Goal: Task Accomplishment & Management: Manage account settings

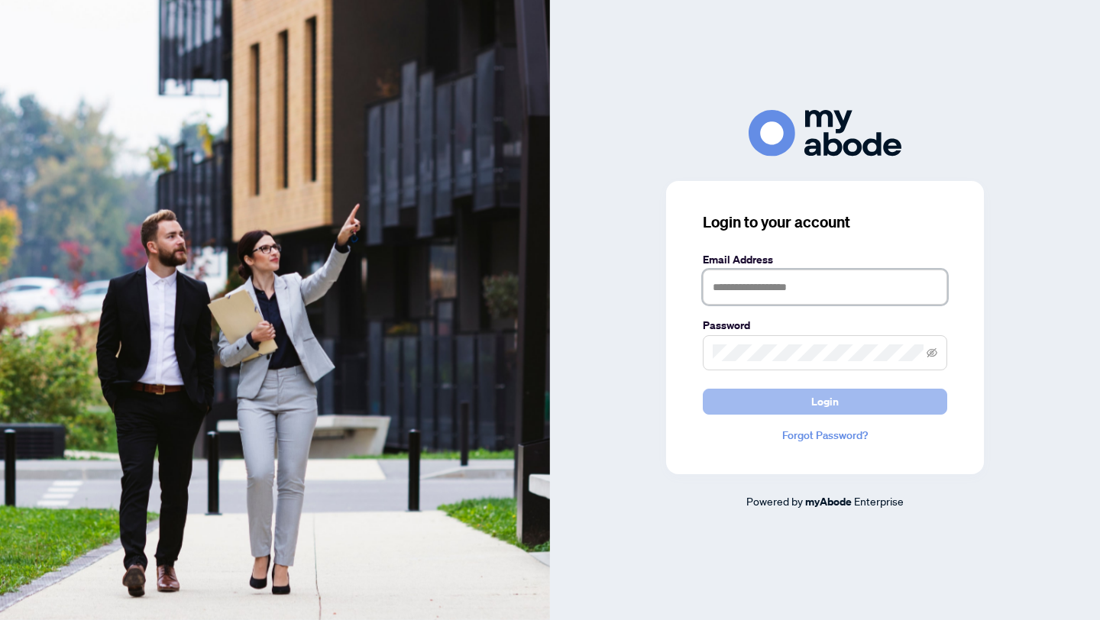
type input "**********"
click at [811, 405] on span "Login" at bounding box center [825, 402] width 28 height 24
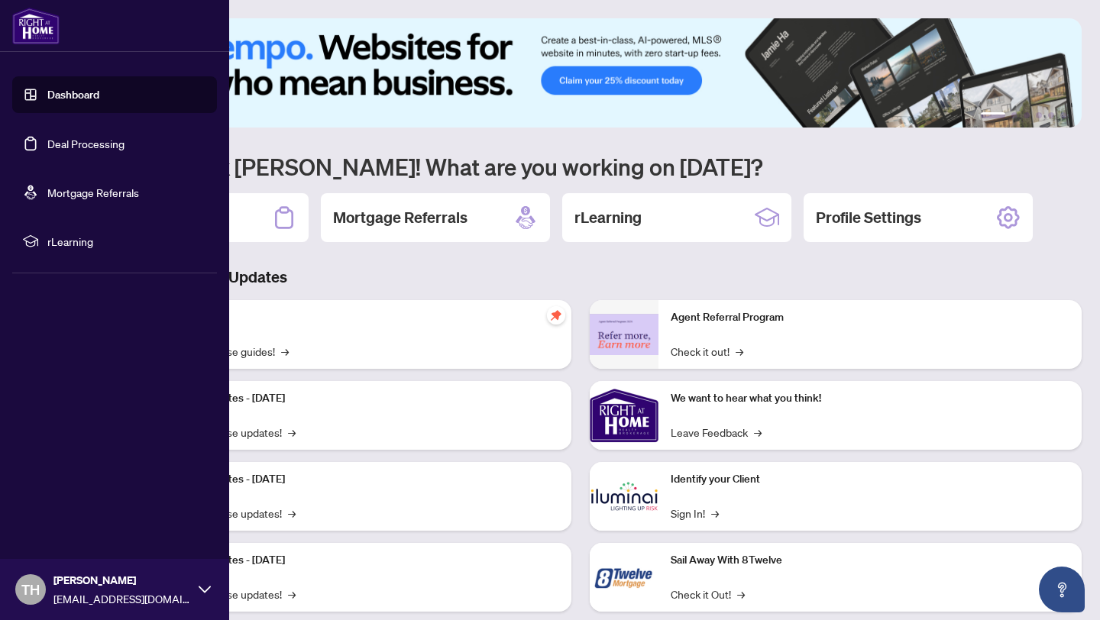
click at [86, 150] on link "Deal Processing" at bounding box center [85, 144] width 77 height 14
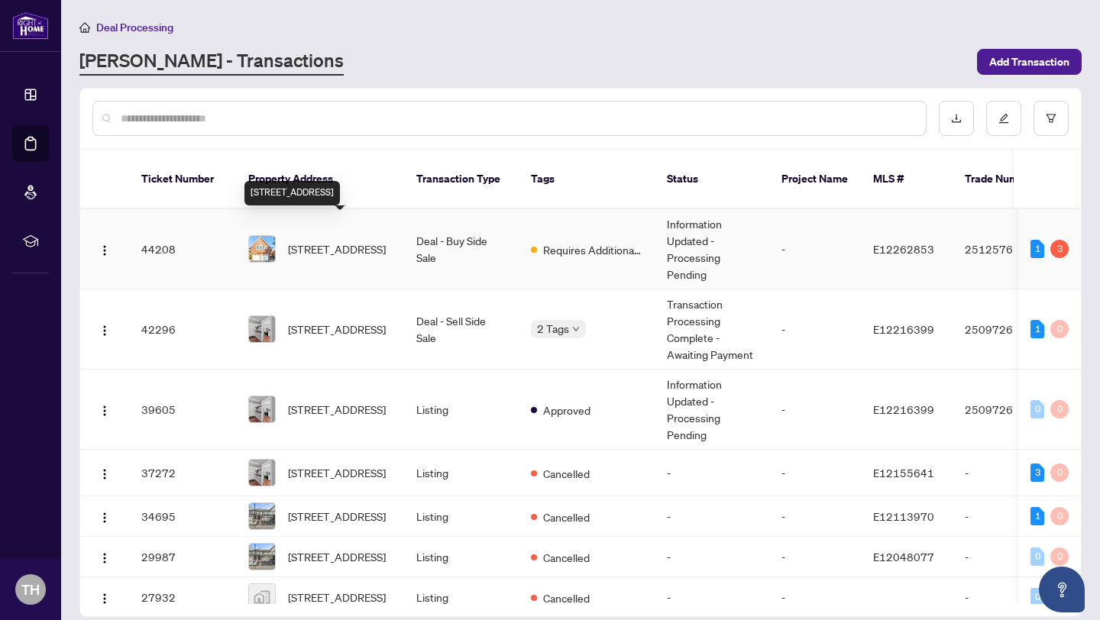
click at [377, 241] on span "[STREET_ADDRESS]" at bounding box center [337, 249] width 98 height 17
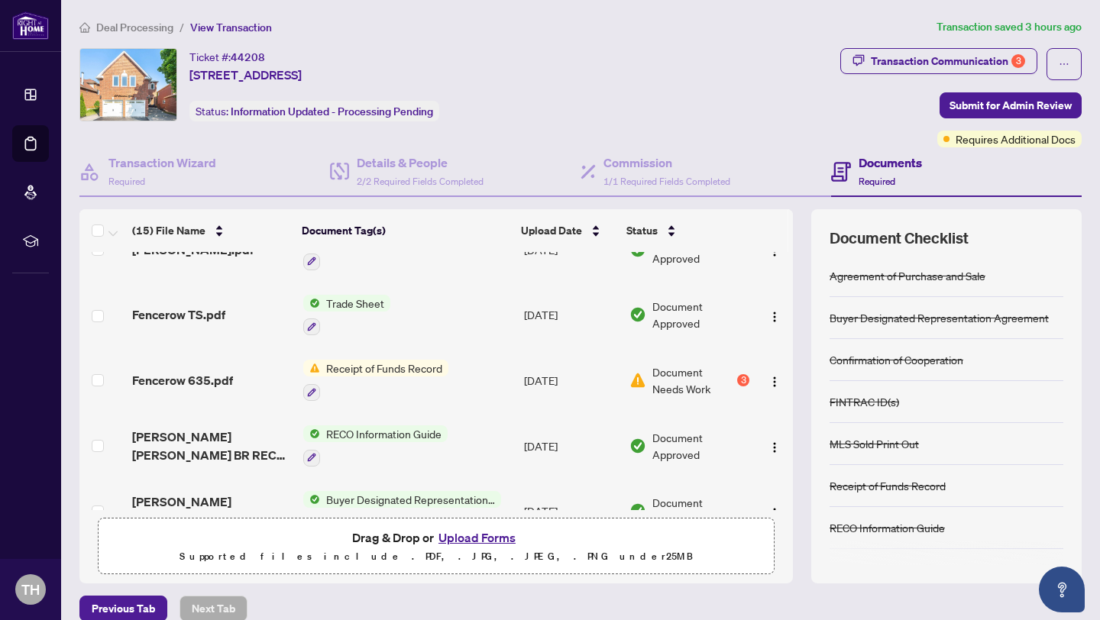
scroll to position [102, 0]
click at [412, 364] on span "Receipt of Funds Record" at bounding box center [384, 367] width 128 height 17
click at [747, 380] on td "Document Needs Work 3" at bounding box center [689, 380] width 132 height 66
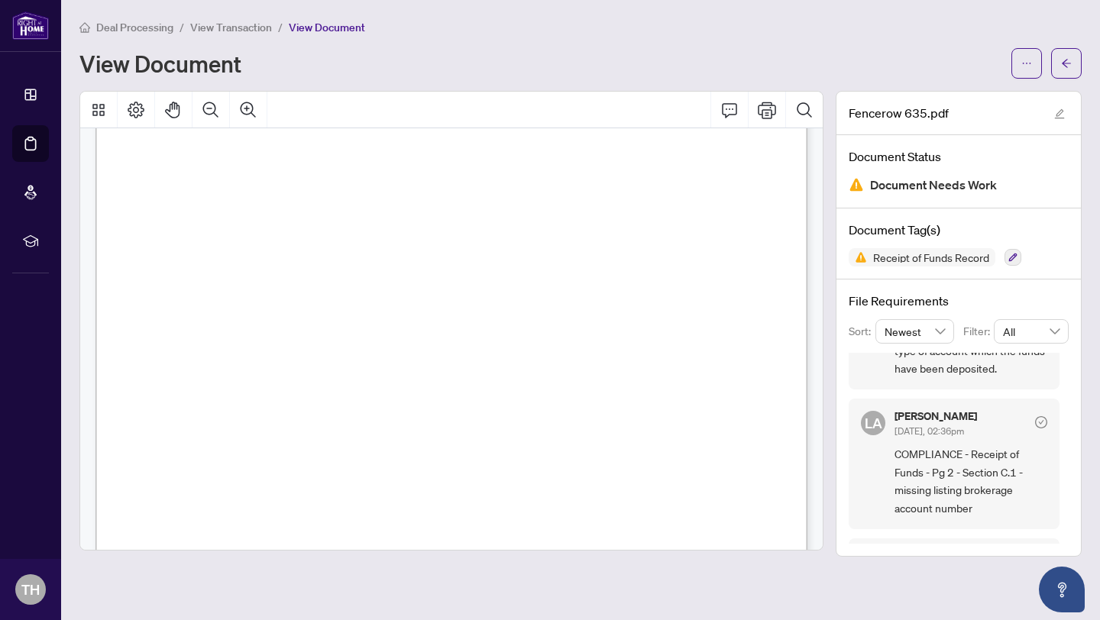
scroll to position [142, 0]
